Goal: Find specific page/section: Find specific page/section

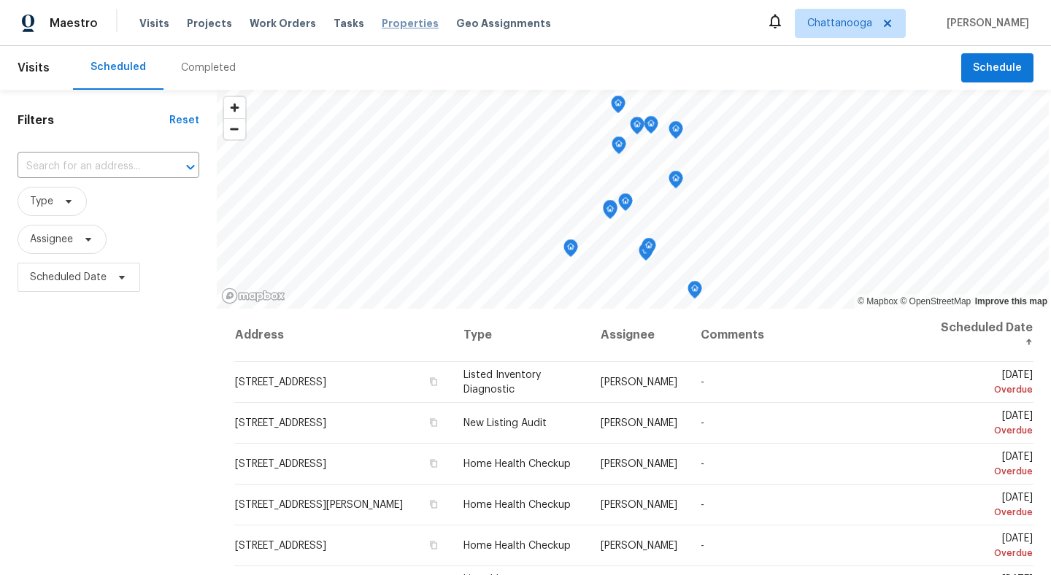
click at [394, 28] on span "Properties" at bounding box center [410, 23] width 57 height 15
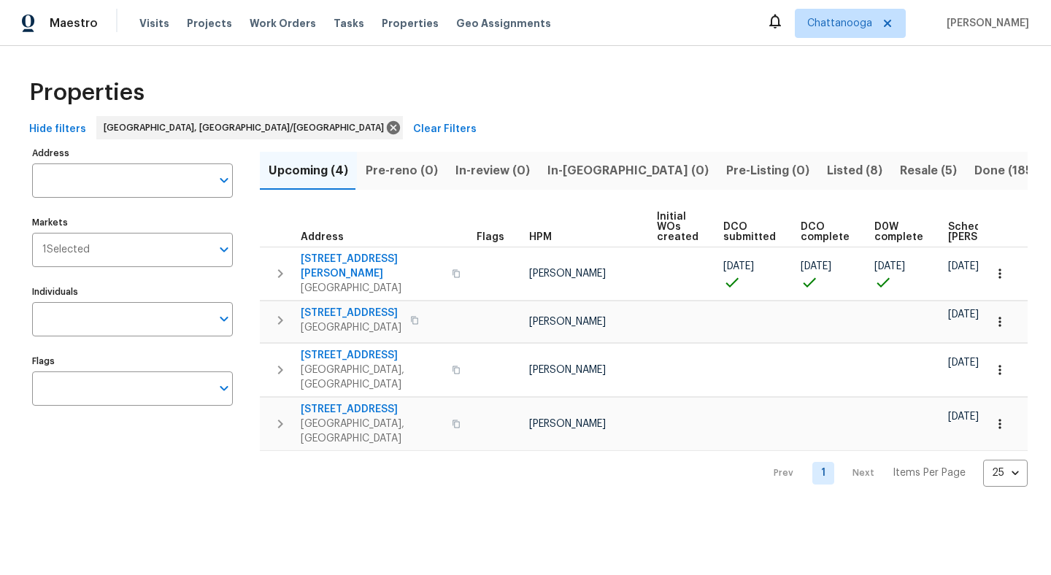
drag, startPoint x: 426, startPoint y: 217, endPoint x: 470, endPoint y: 152, distance: 78.8
click at [426, 208] on th "Address" at bounding box center [365, 227] width 211 height 40
